Goal: Information Seeking & Learning: Find specific page/section

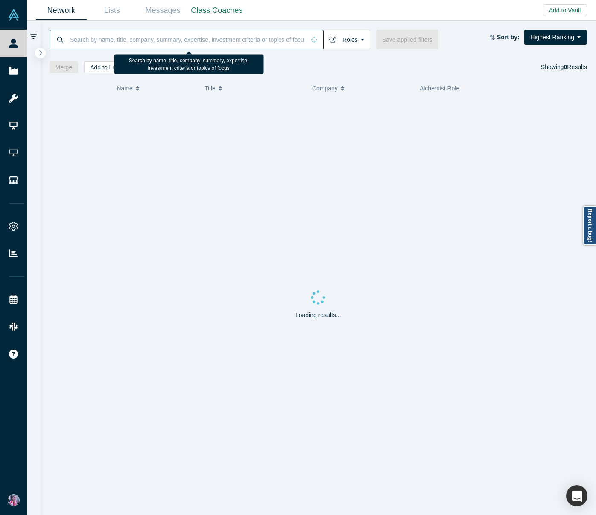
click at [75, 44] on input at bounding box center [187, 39] width 236 height 20
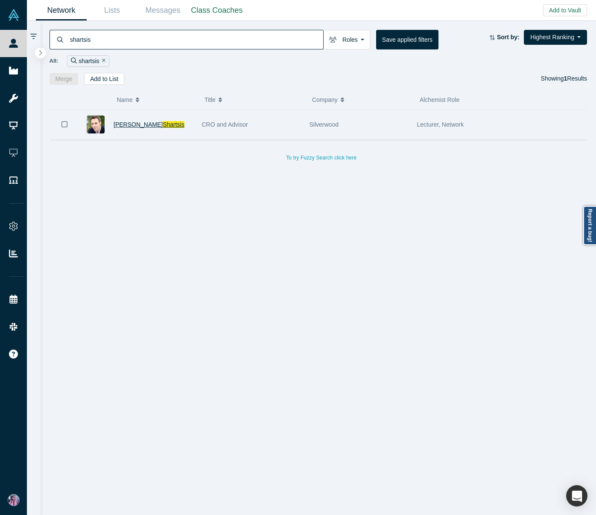
type input "shartsis"
click at [163, 123] on span "Shartsis" at bounding box center [174, 124] width 22 height 7
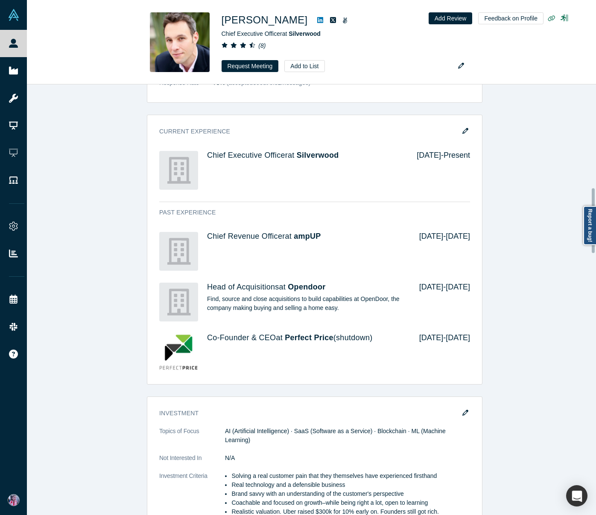
scroll to position [688, 0]
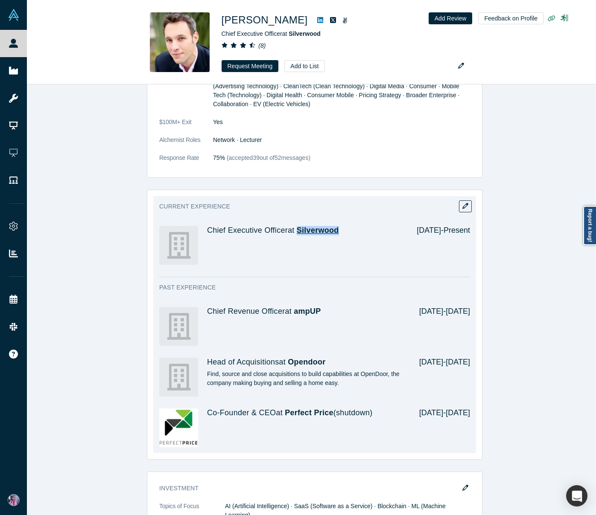
drag, startPoint x: 342, startPoint y: 223, endPoint x: 296, endPoint y: 225, distance: 45.7
click at [296, 226] on h4 "Chief Executive Officer at Silverwood" at bounding box center [306, 230] width 198 height 9
copy span "Silverwood"
click at [320, 226] on span "Silverwood" at bounding box center [317, 230] width 42 height 9
